Goal: Transaction & Acquisition: Purchase product/service

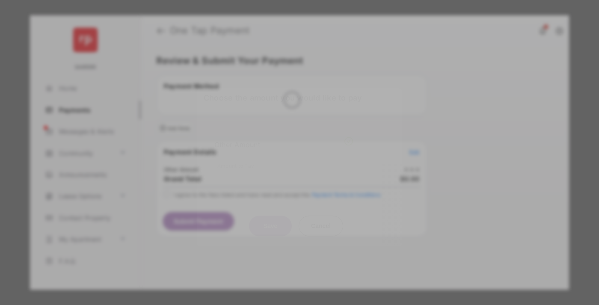
click at [284, 137] on div "Other Amount" at bounding box center [283, 144] width 139 height 15
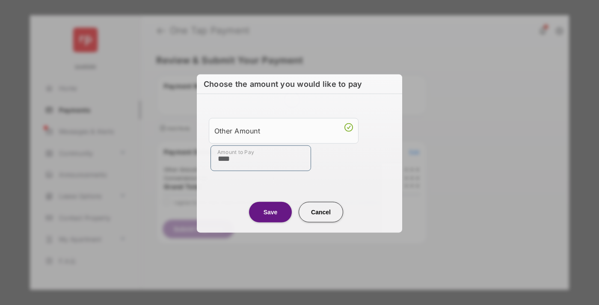
type input "****"
click at [270, 212] on button "Save" at bounding box center [270, 212] width 43 height 21
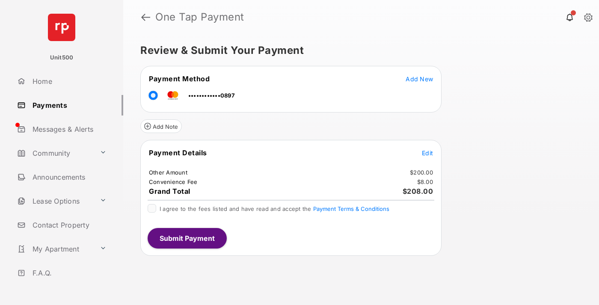
click at [428, 153] on span "Edit" at bounding box center [427, 152] width 11 height 7
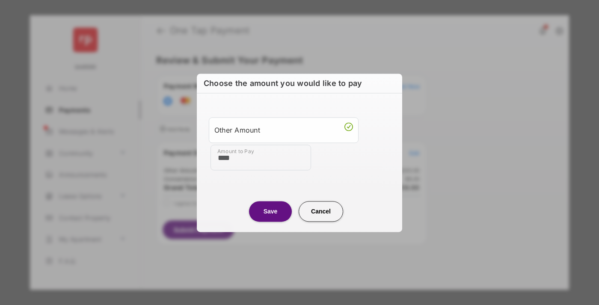
click at [270, 211] on button "Save" at bounding box center [270, 211] width 43 height 21
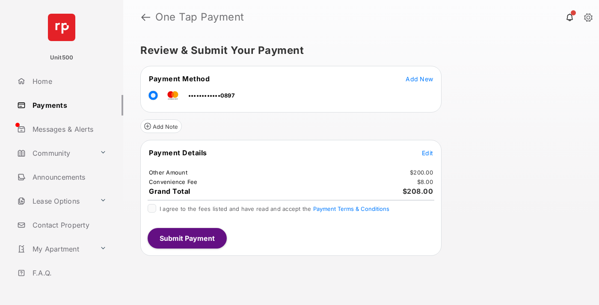
click at [187, 238] on button "Submit Payment" at bounding box center [187, 238] width 79 height 21
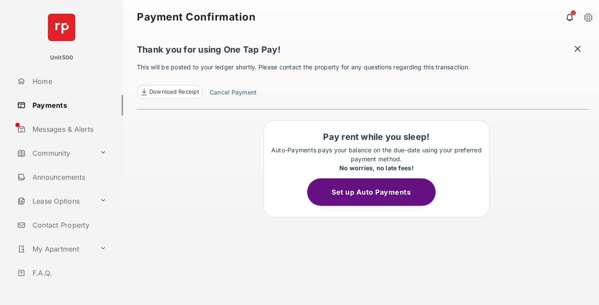
click at [578, 50] on span at bounding box center [577, 50] width 9 height 11
